Goal: Task Accomplishment & Management: Complete application form

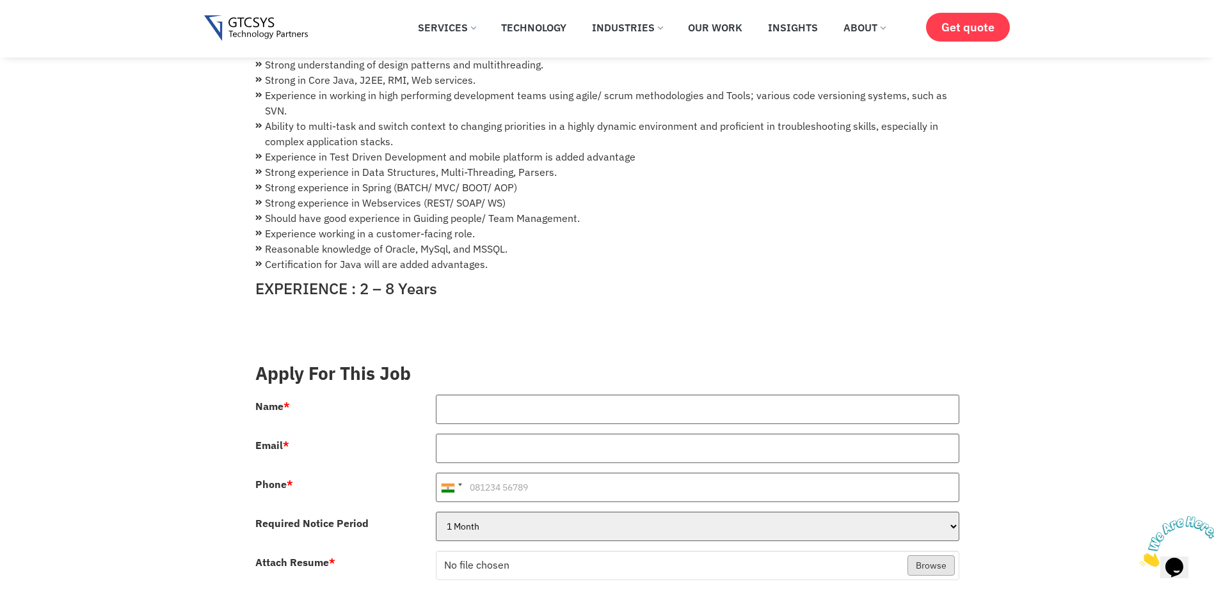
scroll to position [320, 0]
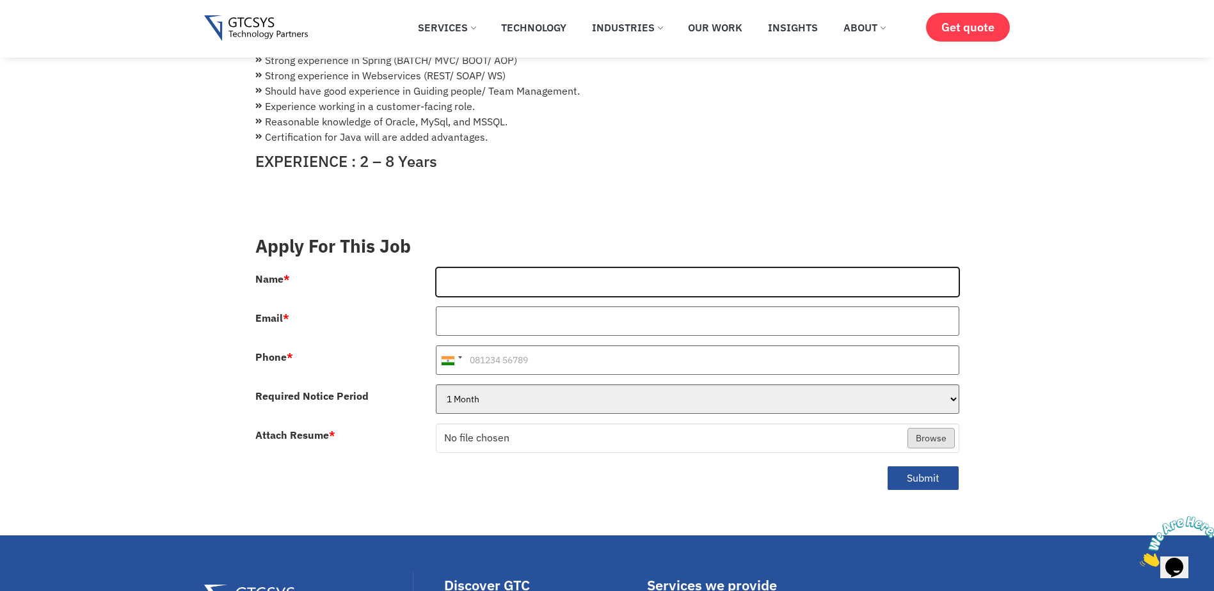
click at [468, 278] on input "Name *" at bounding box center [697, 281] width 523 height 29
type input "[PERSON_NAME]"
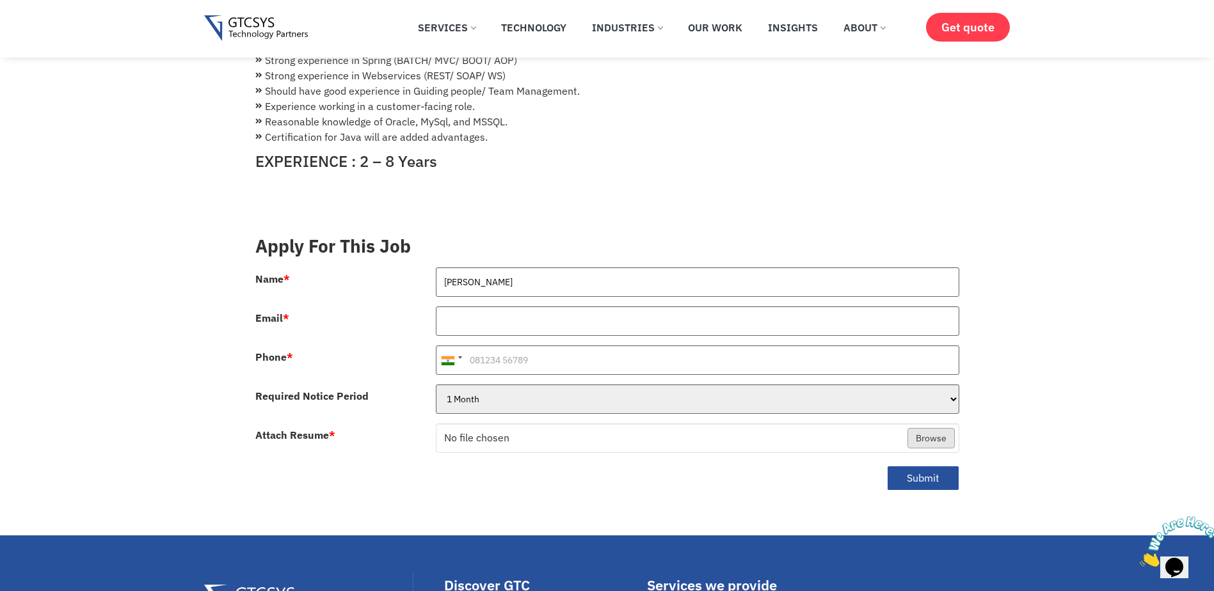
click at [493, 324] on div at bounding box center [697, 326] width 543 height 39
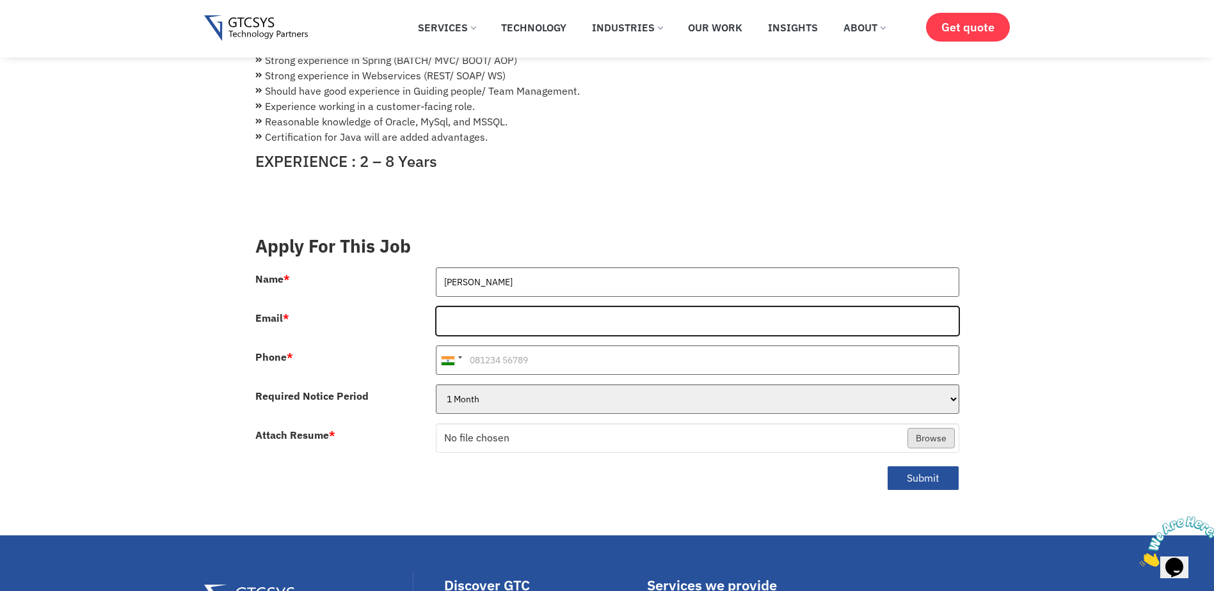
click at [493, 313] on input "Email *" at bounding box center [697, 321] width 523 height 29
type input "[EMAIL_ADDRESS][DOMAIN_NAME]"
click at [487, 353] on input "Phone *" at bounding box center [697, 360] width 523 height 29
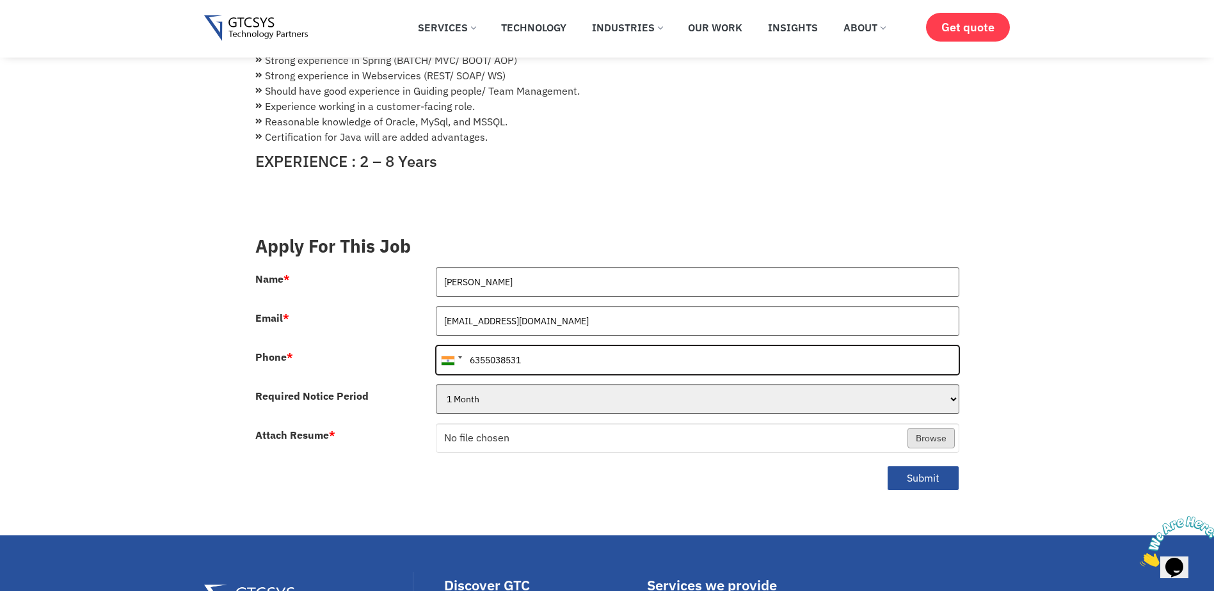
type input "6355038531"
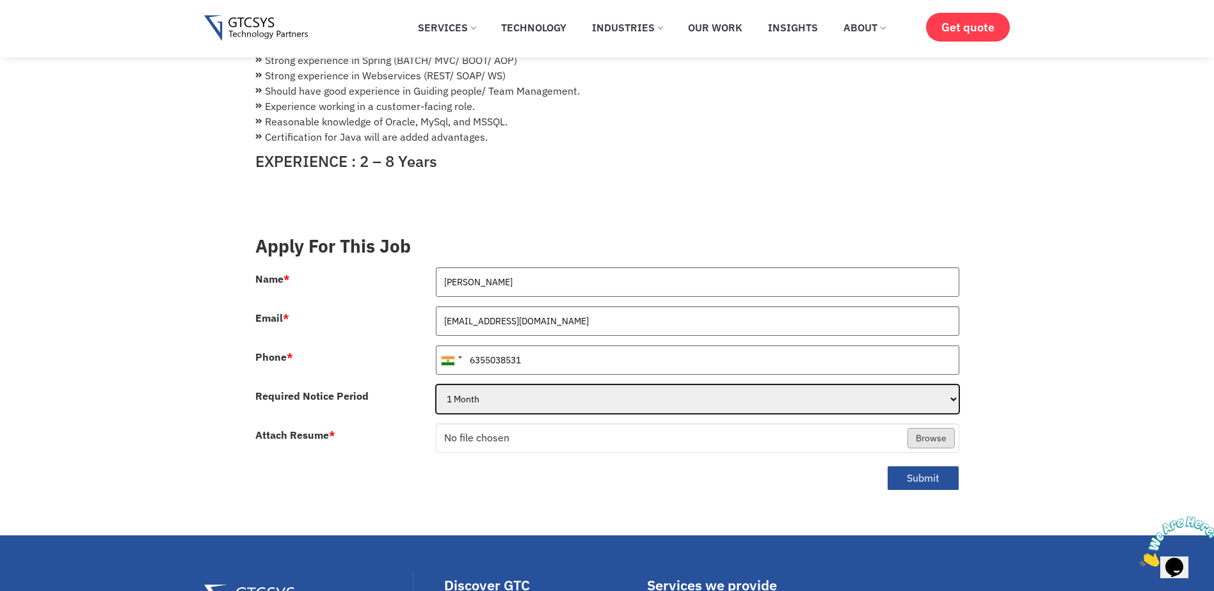
click at [490, 385] on select "1 Month 2 Months 3Months" at bounding box center [697, 399] width 523 height 29
click at [436, 385] on select "1 Month 2 Months 3Months" at bounding box center [697, 399] width 523 height 29
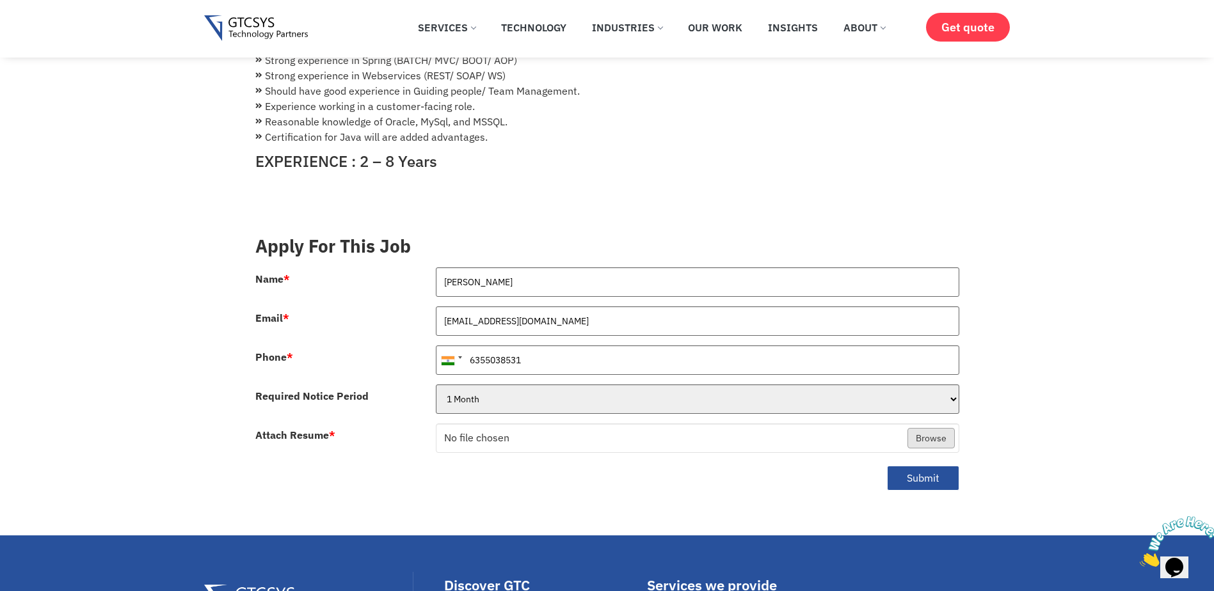
drag, startPoint x: 476, startPoint y: 441, endPoint x: 474, endPoint y: 426, distance: 14.9
click at [476, 440] on div "No file chosen Browse" at bounding box center [697, 443] width 543 height 39
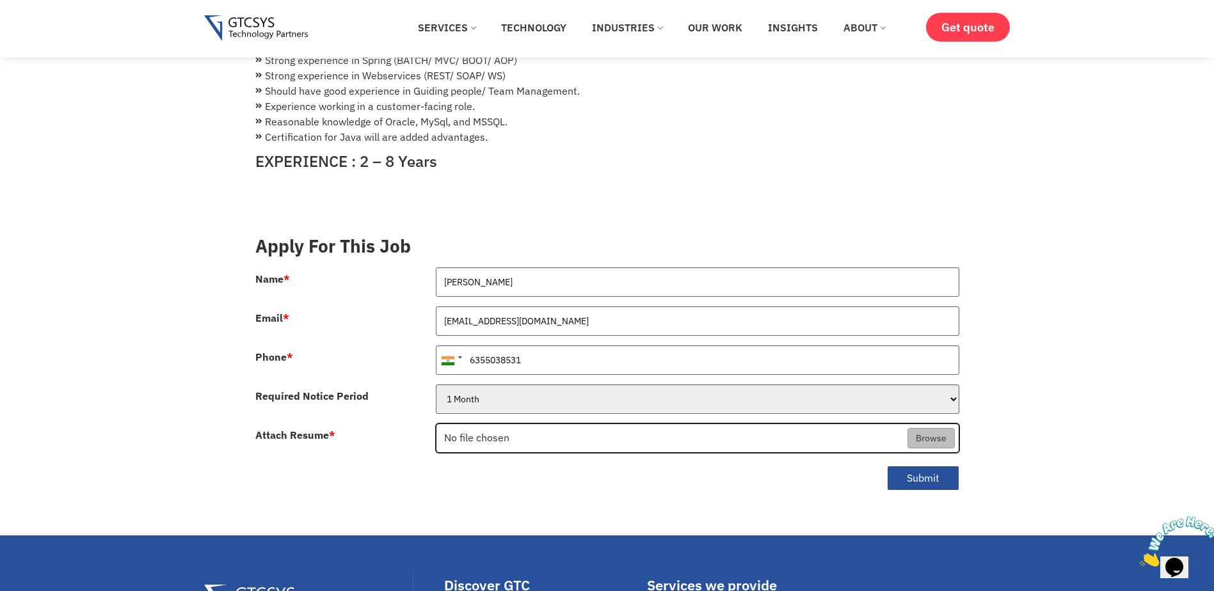
click at [474, 424] on input "Attach Resume *" at bounding box center [697, 438] width 522 height 29
type input "C:\fakepath\[PERSON_NAME]'s Resume.pdf"
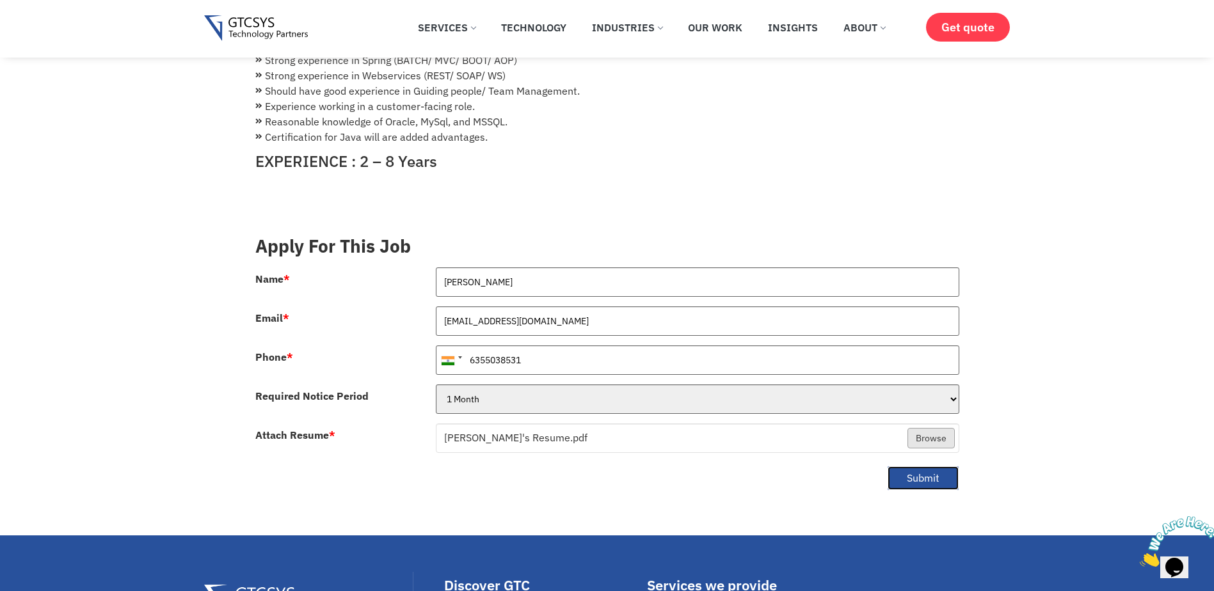
click at [900, 466] on button "Submit" at bounding box center [923, 478] width 72 height 25
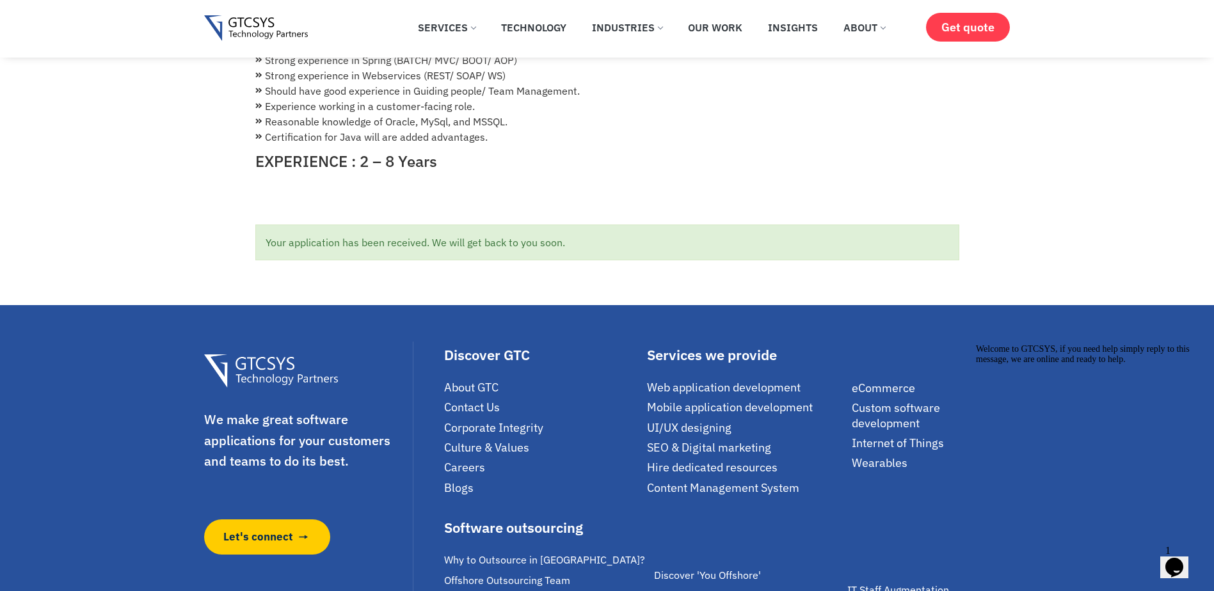
scroll to position [0, 0]
